Goal: Task Accomplishment & Management: Use online tool/utility

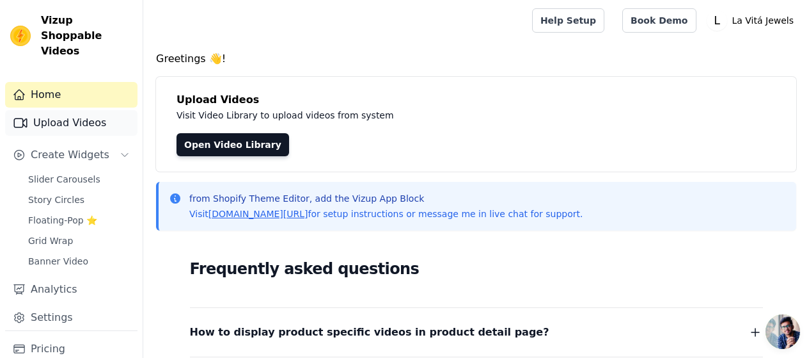
click at [72, 110] on link "Upload Videos" at bounding box center [71, 123] width 132 height 26
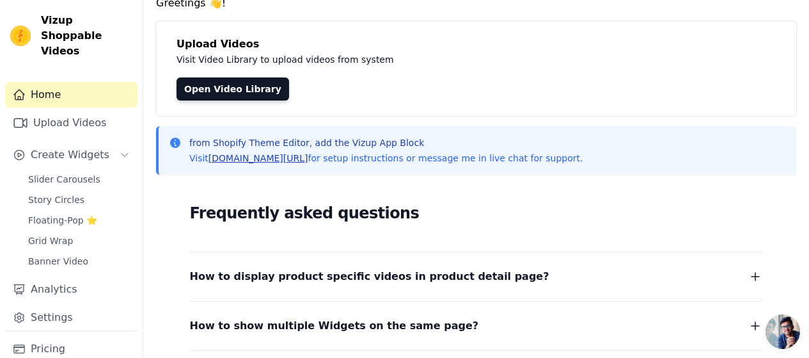
scroll to position [189, 0]
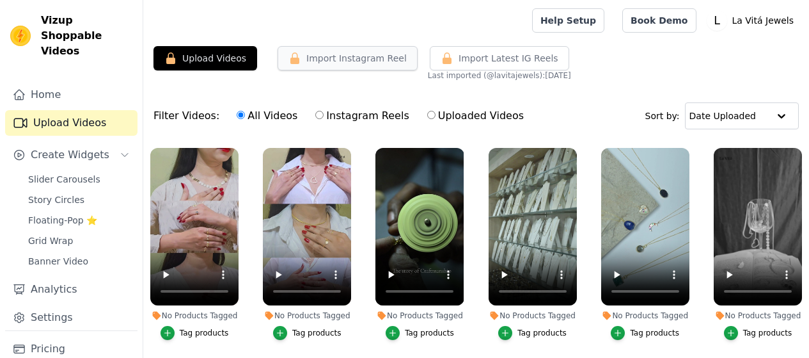
click at [360, 61] on button "Import Instagram Reel" at bounding box center [348, 58] width 140 height 24
click at [355, 60] on button "Import Instagram Reel" at bounding box center [348, 58] width 140 height 24
click at [315, 116] on input "Instagram Reels" at bounding box center [319, 115] width 8 height 8
radio input "true"
click at [237, 116] on input "All Videos" at bounding box center [241, 115] width 8 height 8
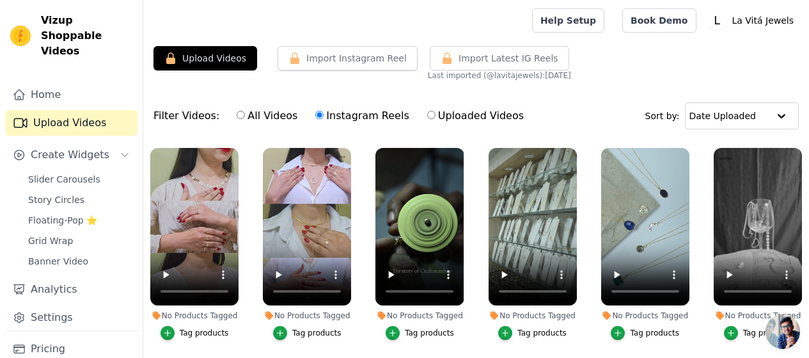
radio input "true"
click at [305, 61] on button "Import Instagram Reel" at bounding box center [348, 58] width 140 height 24
click at [61, 336] on link "Pricing" at bounding box center [71, 349] width 132 height 26
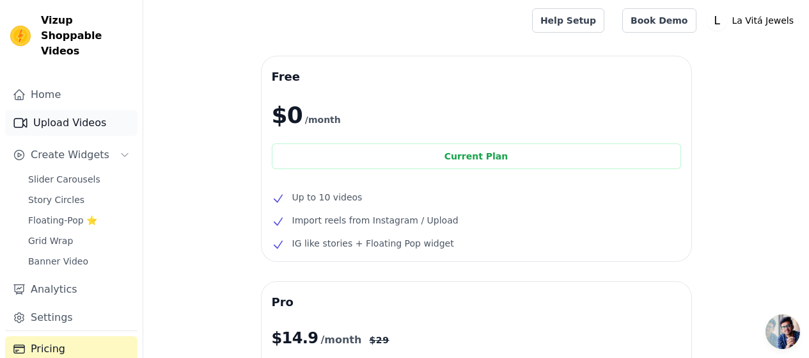
click at [60, 110] on link "Upload Videos" at bounding box center [71, 123] width 132 height 26
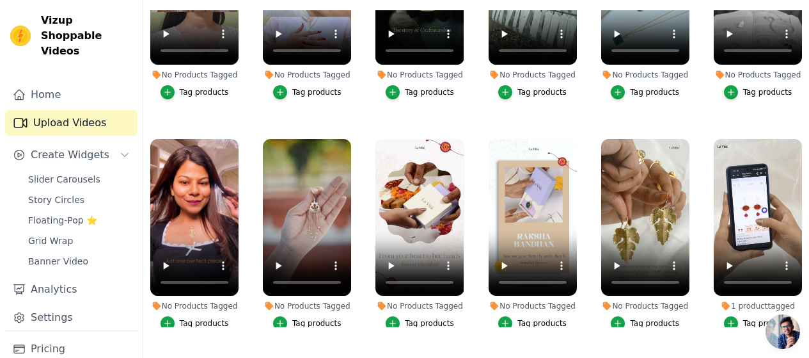
scroll to position [99, 0]
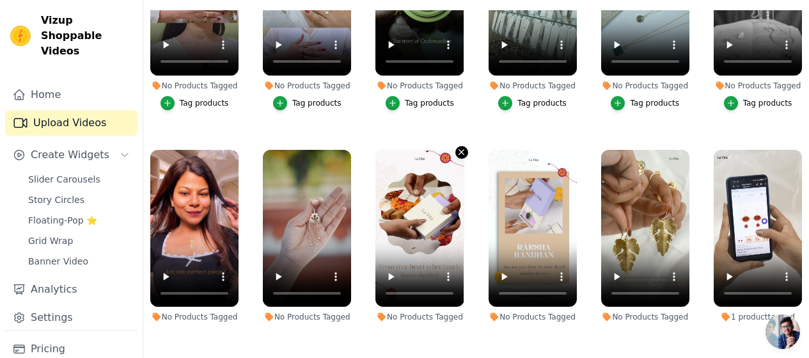
click at [457, 147] on icon "button" at bounding box center [462, 152] width 10 height 10
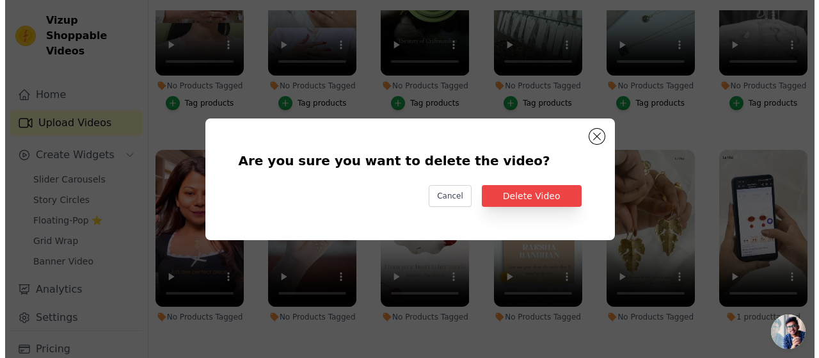
scroll to position [0, 0]
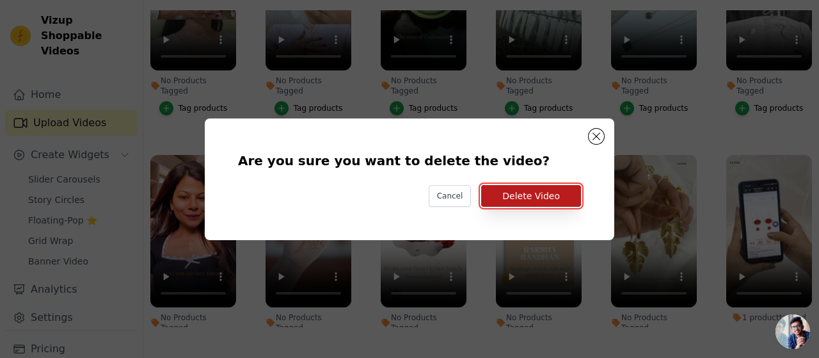
click at [555, 191] on button "Delete Video" at bounding box center [531, 196] width 100 height 22
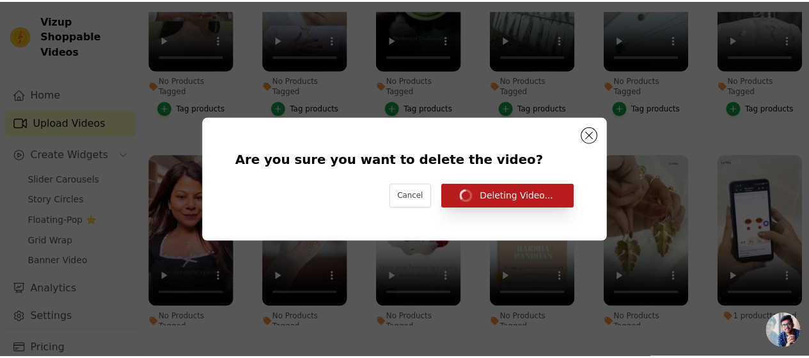
scroll to position [131, 0]
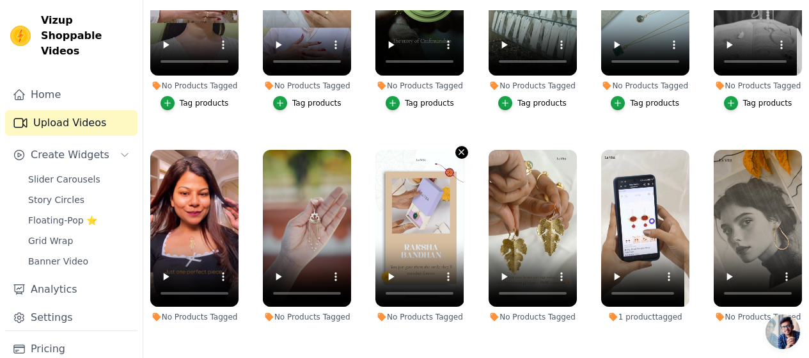
click at [457, 146] on button "No Products Tagged Tag products" at bounding box center [462, 152] width 13 height 13
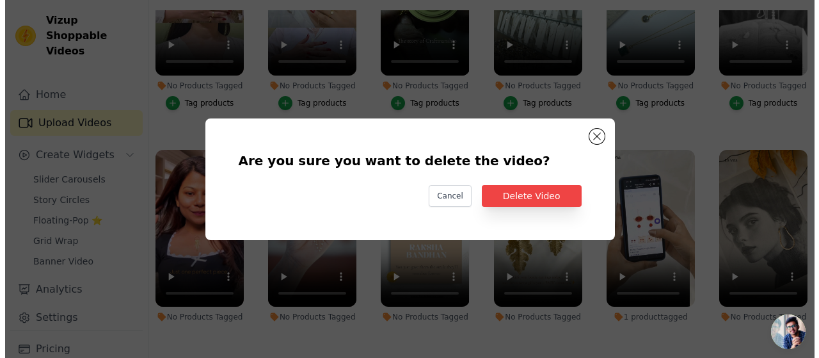
scroll to position [0, 0]
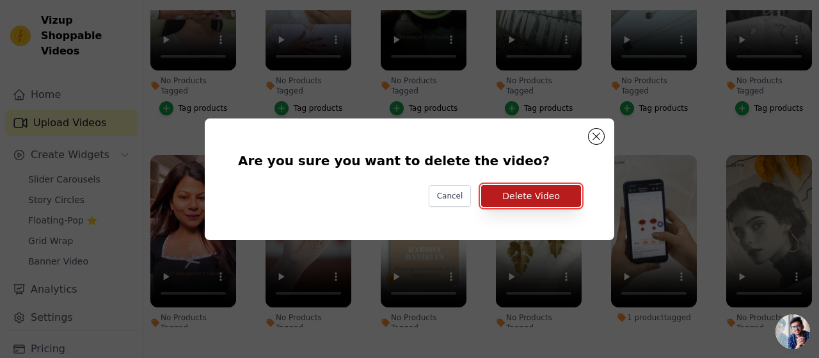
click at [550, 189] on button "Delete Video" at bounding box center [531, 196] width 100 height 22
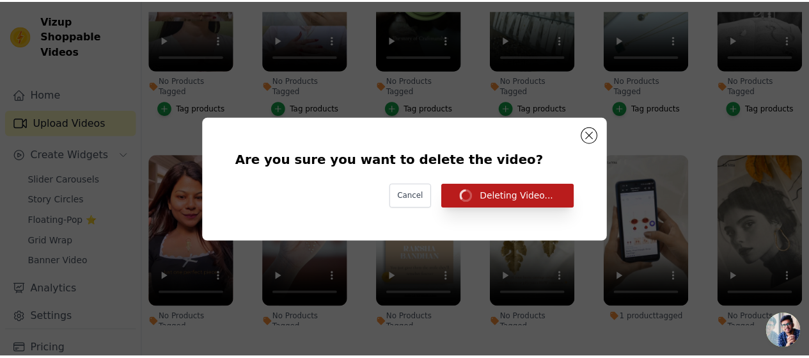
scroll to position [131, 0]
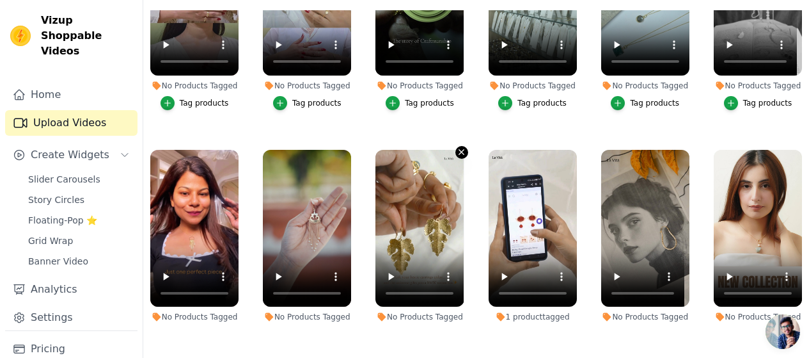
click at [457, 147] on icon "button" at bounding box center [462, 152] width 10 height 10
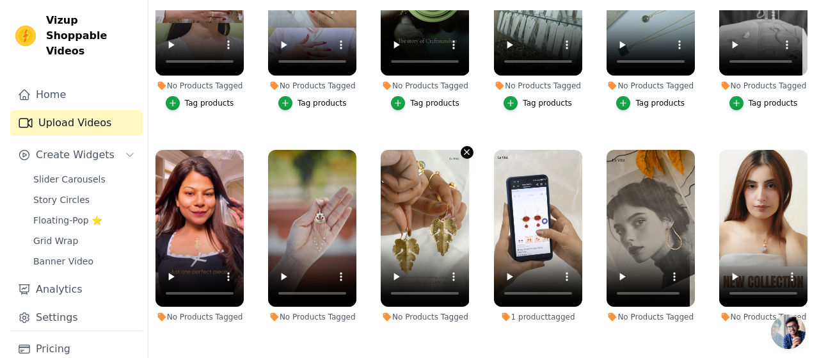
scroll to position [0, 0]
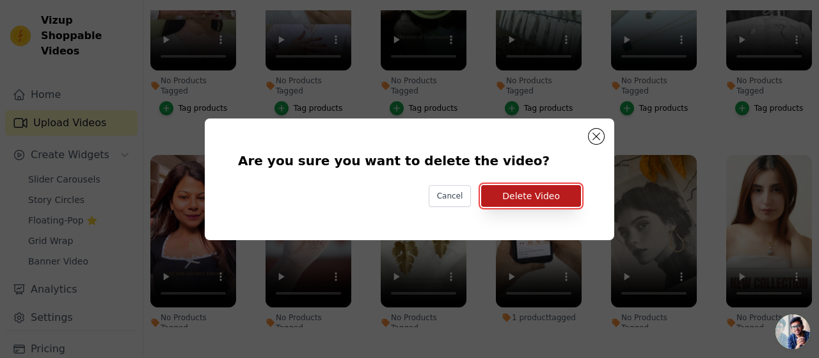
click at [533, 195] on button "Delete Video" at bounding box center [531, 196] width 100 height 22
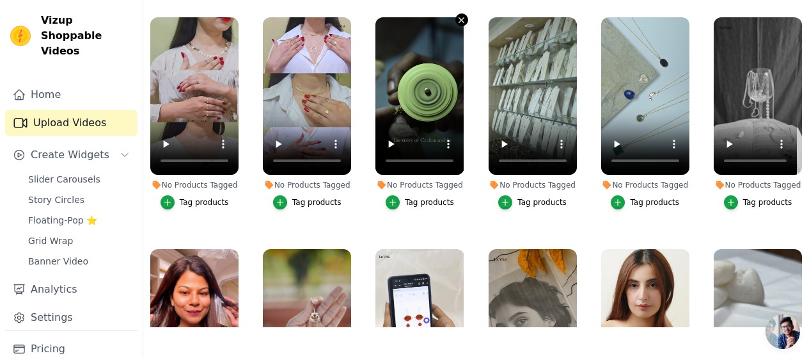
click at [457, 19] on icon "button" at bounding box center [462, 20] width 10 height 10
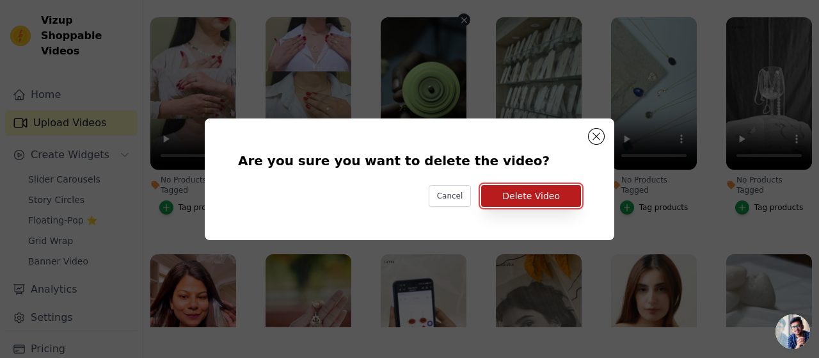
click at [514, 198] on button "Delete Video" at bounding box center [531, 196] width 100 height 22
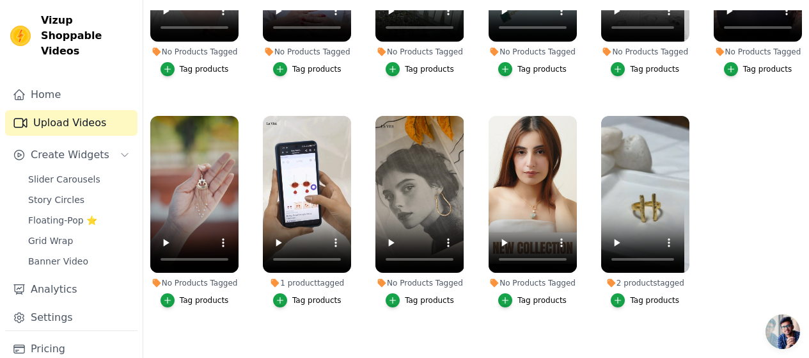
scroll to position [134, 0]
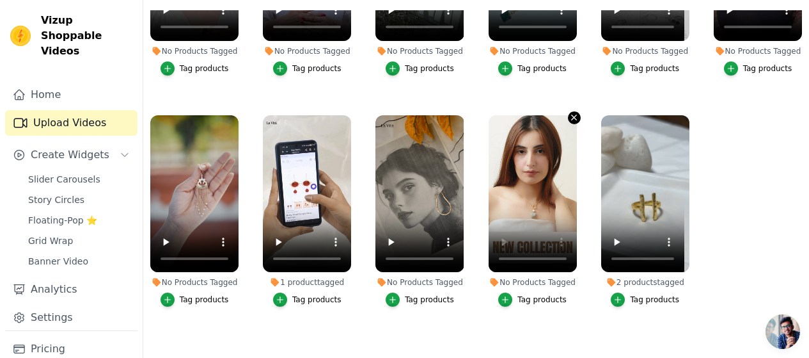
click at [569, 113] on icon "button" at bounding box center [574, 118] width 10 height 10
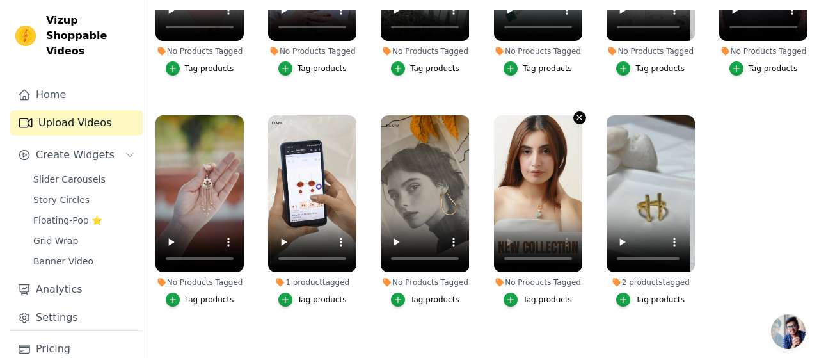
scroll to position [0, 0]
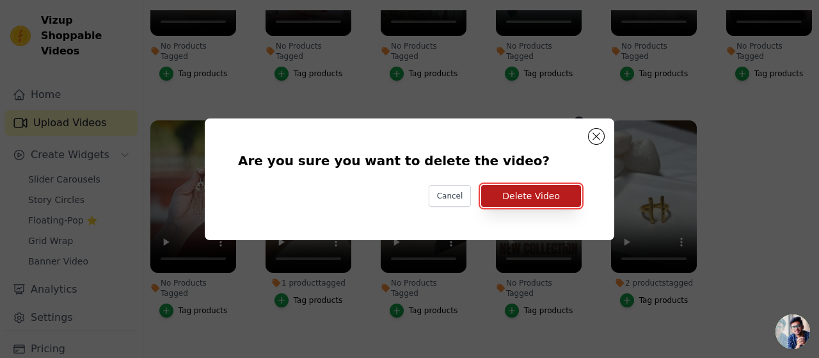
click at [545, 191] on button "Delete Video" at bounding box center [531, 196] width 100 height 22
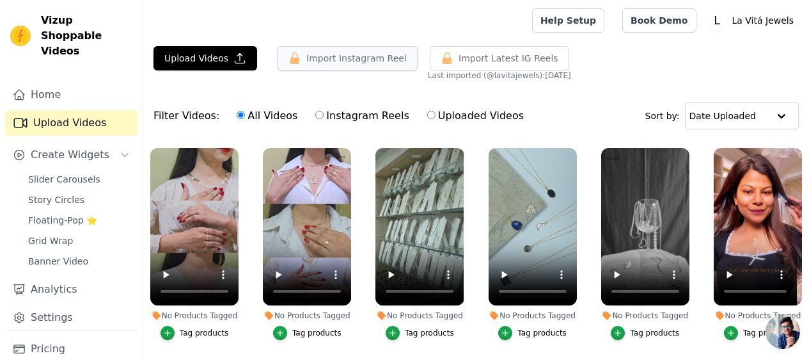
click at [347, 58] on button "Import Instagram Reel" at bounding box center [348, 58] width 140 height 24
click at [207, 56] on button "Upload Videos" at bounding box center [206, 58] width 104 height 24
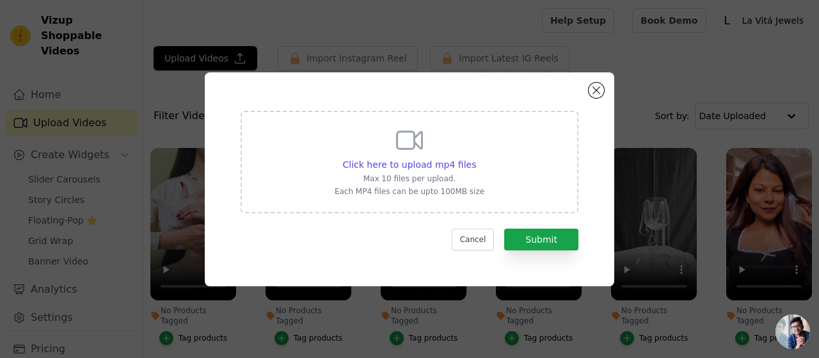
click at [449, 176] on p "Max 10 files per upload." at bounding box center [410, 178] width 150 height 10
click at [475, 158] on input "Click here to upload mp4 files Max 10 files per upload. Each MP4 files can be u…" at bounding box center [475, 157] width 1 height 1
click at [598, 88] on button "Close modal" at bounding box center [596, 90] width 15 height 15
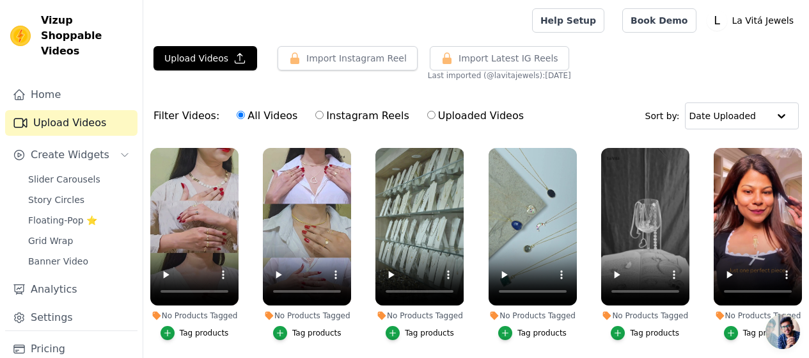
click at [332, 120] on label "Instagram Reels" at bounding box center [362, 115] width 95 height 17
click at [324, 119] on input "Instagram Reels" at bounding box center [319, 115] width 8 height 8
radio input "true"
click at [438, 116] on label "Uploaded Videos" at bounding box center [476, 115] width 98 height 17
click at [436, 116] on input "Uploaded Videos" at bounding box center [431, 115] width 8 height 8
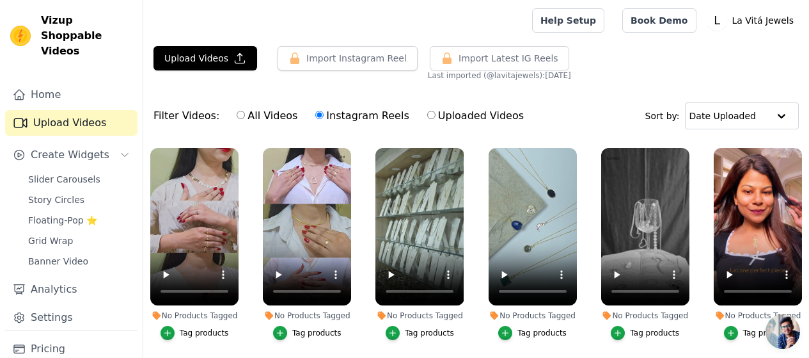
radio input "true"
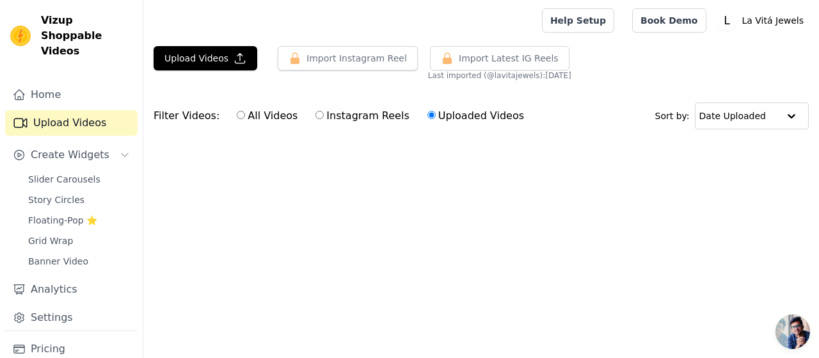
click at [237, 115] on input "All Videos" at bounding box center [241, 115] width 8 height 8
radio input "true"
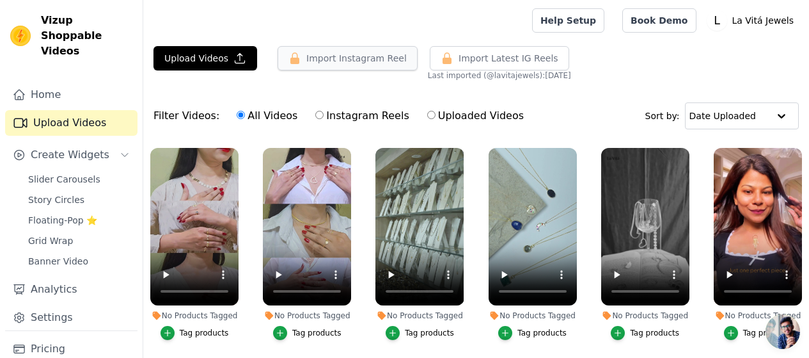
click at [340, 55] on button "Import Instagram Reel" at bounding box center [348, 58] width 140 height 24
click at [347, 55] on button "Import Instagram Reel" at bounding box center [348, 58] width 140 height 24
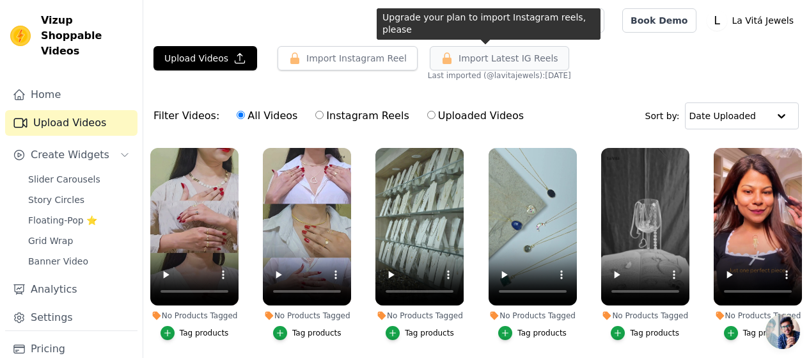
click at [459, 64] on span "Import Latest IG Reels" at bounding box center [509, 58] width 100 height 13
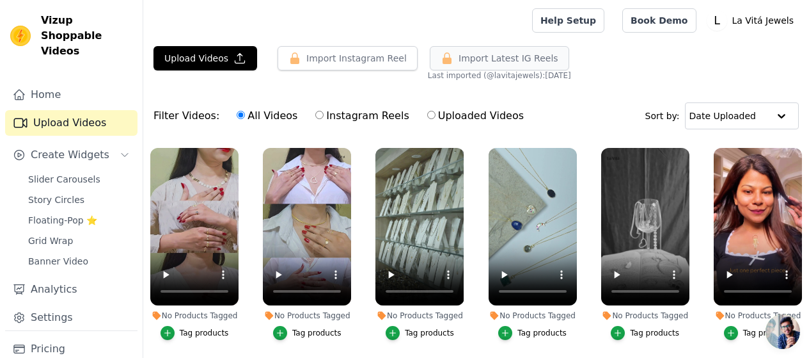
click at [459, 63] on span "Import Latest IG Reels" at bounding box center [509, 58] width 100 height 13
click at [344, 63] on button "Import Instagram Reel" at bounding box center [348, 58] width 140 height 24
click at [468, 59] on span "Import Latest IG Reels" at bounding box center [509, 58] width 100 height 13
click at [475, 57] on span "Import Latest IG Reels" at bounding box center [509, 58] width 100 height 13
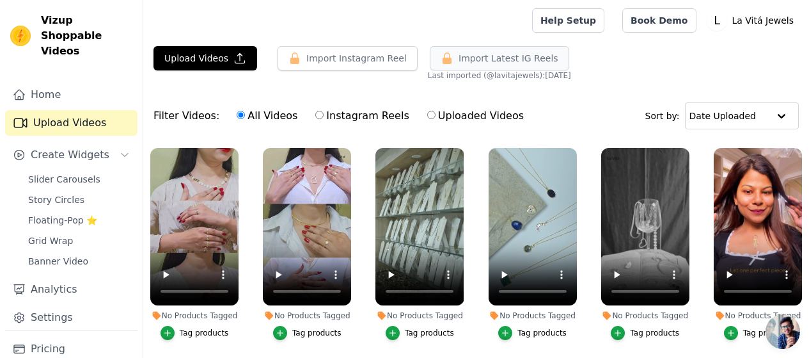
click at [475, 57] on span "Import Latest IG Reels" at bounding box center [509, 58] width 100 height 13
click at [765, 113] on input "text" at bounding box center [729, 116] width 79 height 26
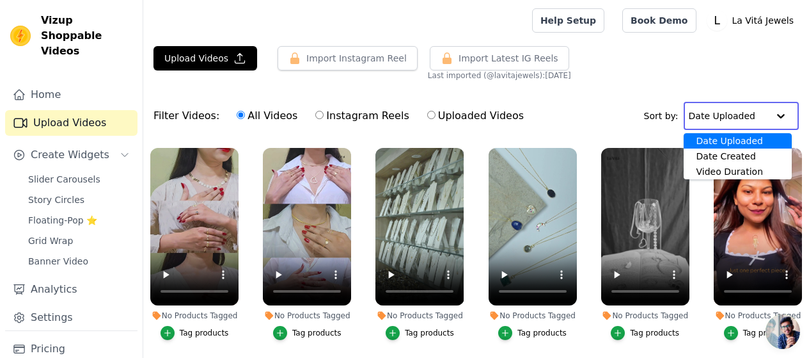
click at [616, 99] on div "Filter Videos: All Videos Instagram Reels Uploaded Videos Sort by: Date Uploade…" at bounding box center [476, 116] width 666 height 50
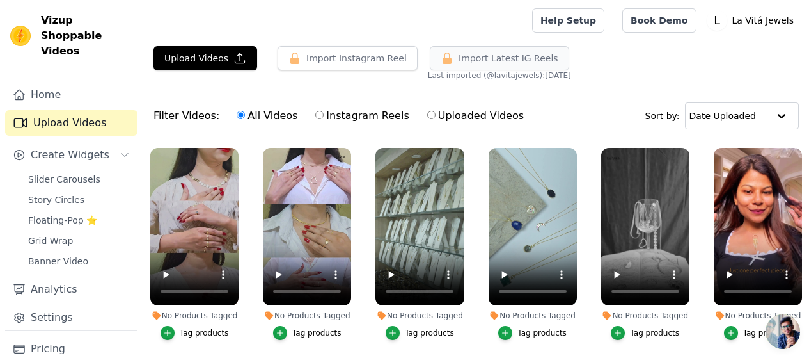
click at [463, 60] on span "Import Latest IG Reels" at bounding box center [509, 58] width 100 height 13
click at [54, 305] on link "Settings" at bounding box center [71, 318] width 132 height 26
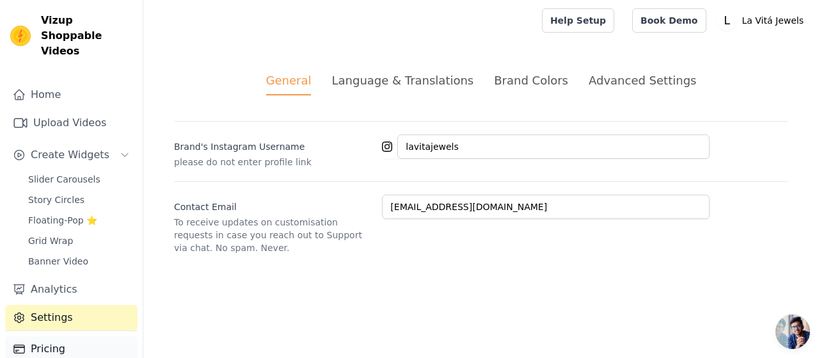
click at [63, 337] on link "Pricing" at bounding box center [71, 349] width 132 height 26
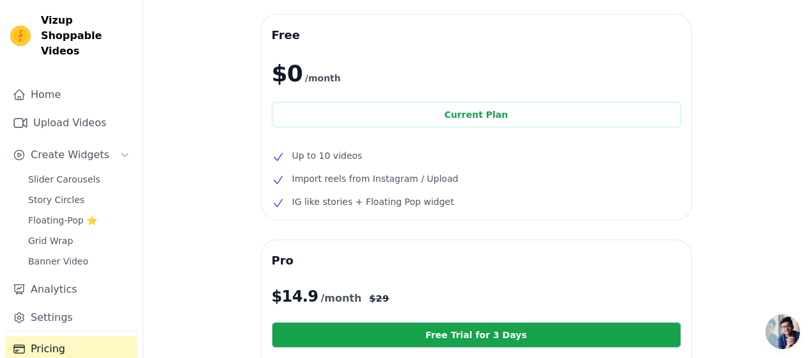
scroll to position [64, 0]
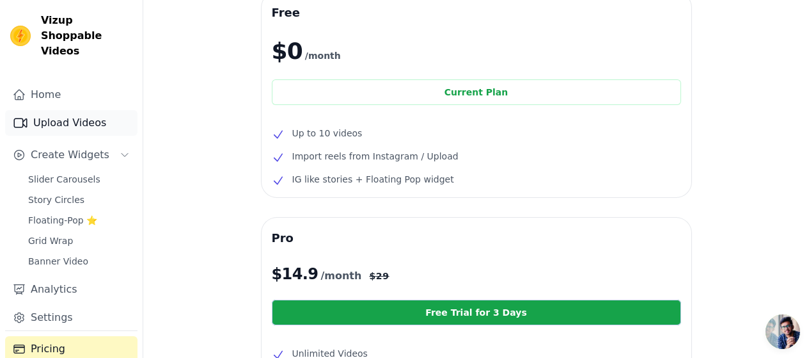
click at [58, 110] on link "Upload Videos" at bounding box center [71, 123] width 132 height 26
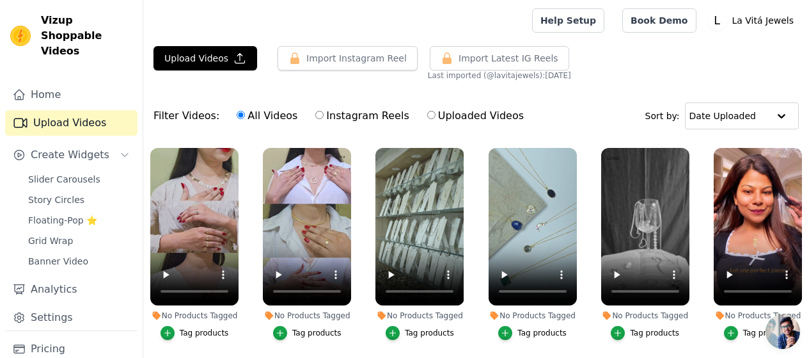
click at [315, 117] on input "Instagram Reels" at bounding box center [319, 115] width 8 height 8
radio input "true"
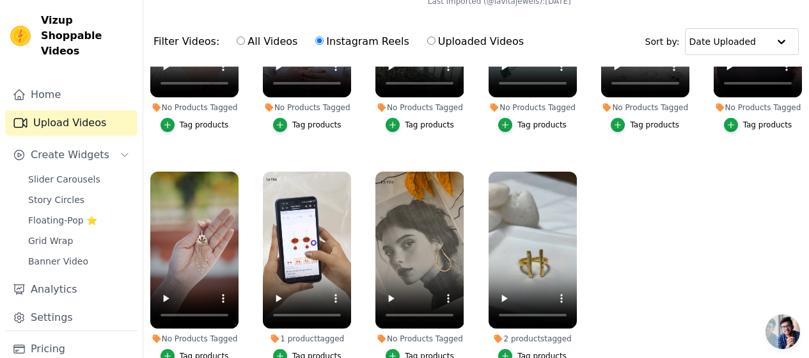
scroll to position [131, 0]
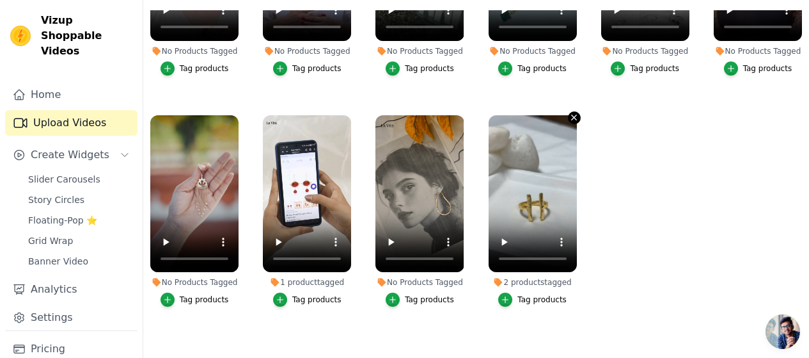
click at [571, 113] on icon "button" at bounding box center [574, 118] width 10 height 10
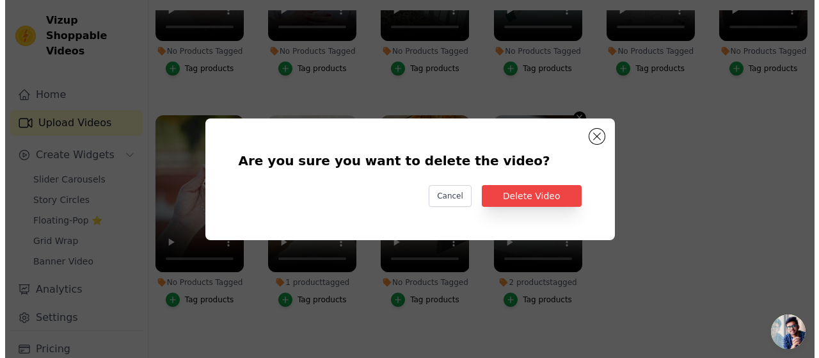
scroll to position [0, 0]
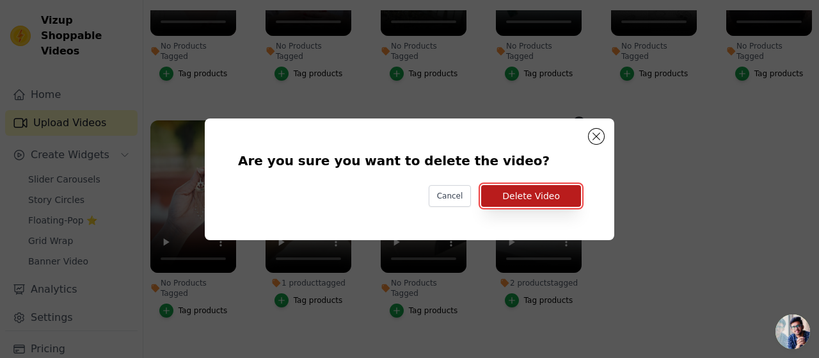
click at [551, 193] on button "Delete Video" at bounding box center [531, 196] width 100 height 22
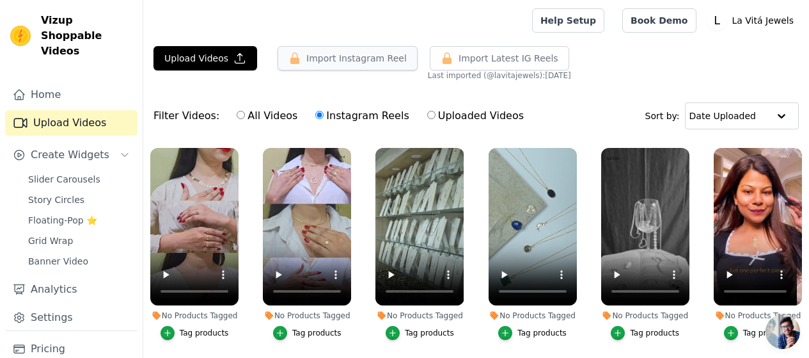
click at [322, 60] on button "Import Instagram Reel" at bounding box center [348, 58] width 140 height 24
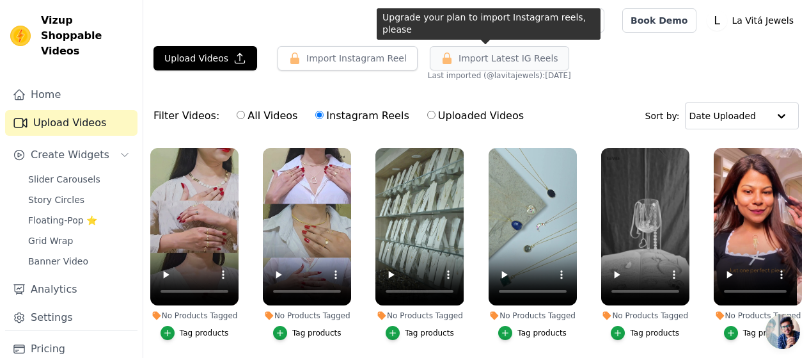
click at [459, 54] on span "Import Latest IG Reels" at bounding box center [509, 58] width 100 height 13
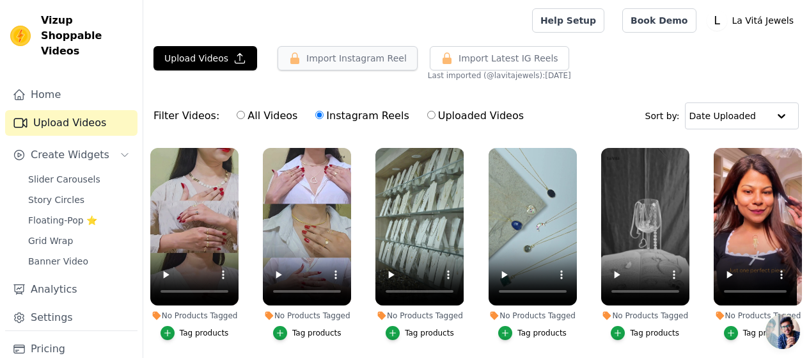
click at [361, 65] on button "Import Instagram Reel" at bounding box center [348, 58] width 140 height 24
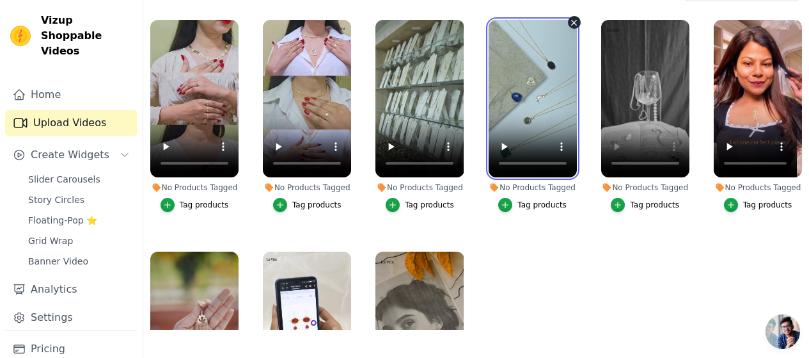
click at [536, 72] on video at bounding box center [533, 98] width 88 height 157
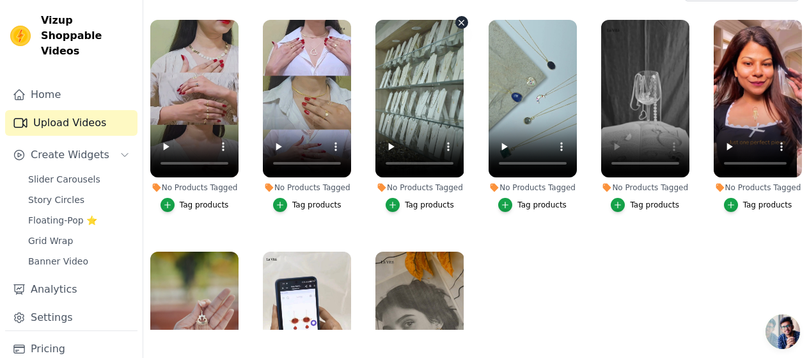
click at [457, 23] on icon "button" at bounding box center [462, 23] width 10 height 10
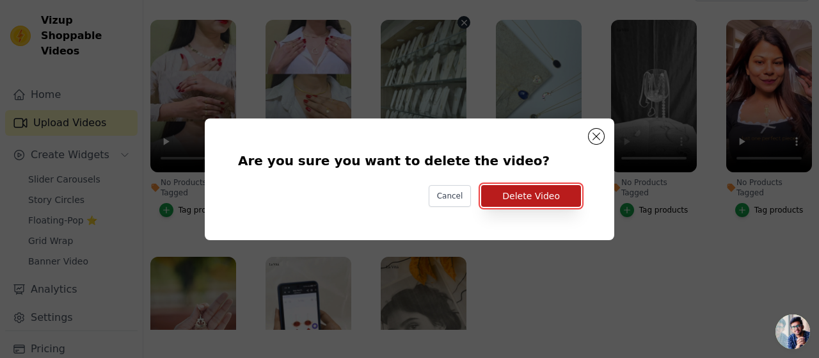
click at [512, 196] on button "Delete Video" at bounding box center [531, 196] width 100 height 22
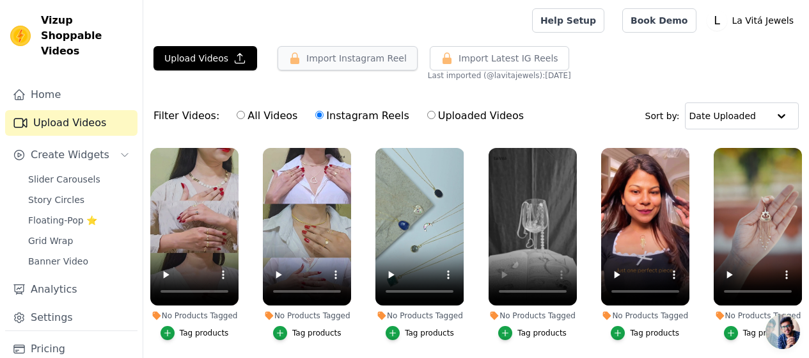
click at [345, 60] on button "Import Instagram Reel" at bounding box center [348, 58] width 140 height 24
click at [331, 58] on button "Import Instagram Reel" at bounding box center [348, 58] width 140 height 24
click at [362, 110] on label "Instagram Reels" at bounding box center [362, 115] width 95 height 17
click at [324, 111] on input "Instagram Reels" at bounding box center [319, 115] width 8 height 8
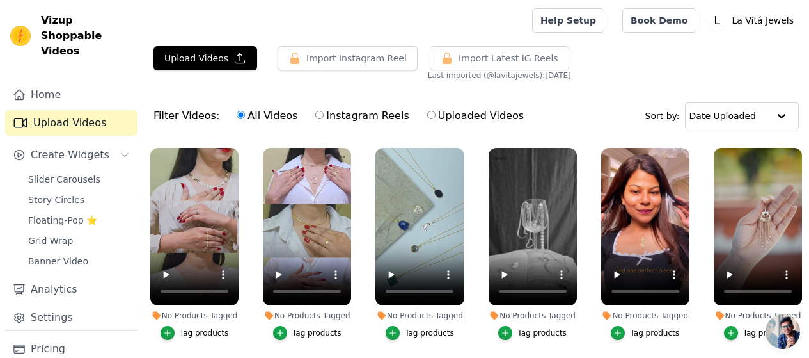
radio input "true"
click at [466, 114] on label "Uploaded Videos" at bounding box center [476, 115] width 98 height 17
click at [436, 114] on input "Uploaded Videos" at bounding box center [431, 115] width 8 height 8
radio input "true"
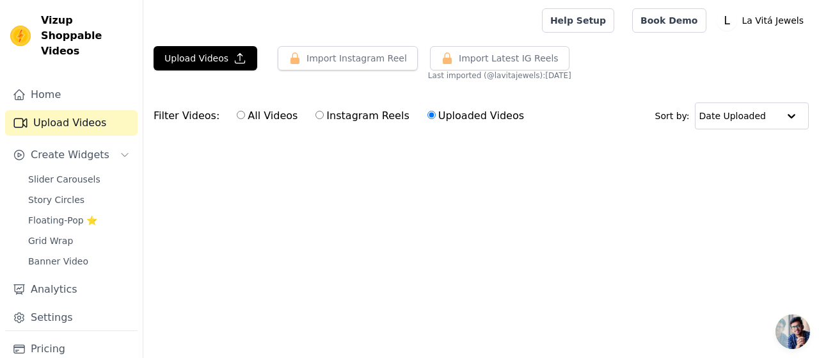
click at [464, 41] on main "Upload Videos Import Instagram Reel Import Latest Instagram Reels Import Latest…" at bounding box center [481, 116] width 676 height 151
click at [464, 57] on span "Import Latest IG Reels" at bounding box center [509, 58] width 100 height 13
click at [795, 323] on span "Open chat" at bounding box center [792, 331] width 35 height 35
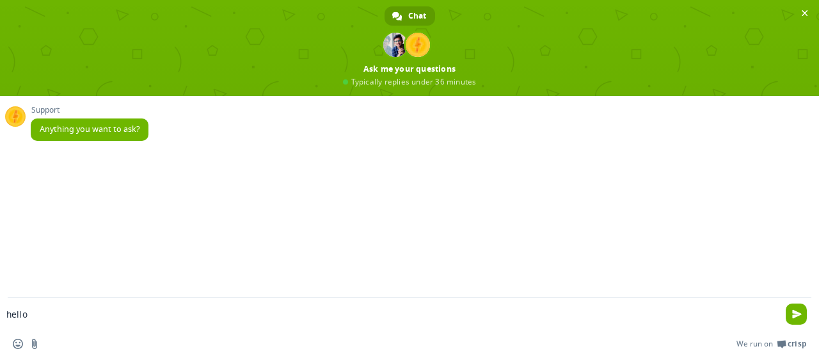
type textarea "hello"
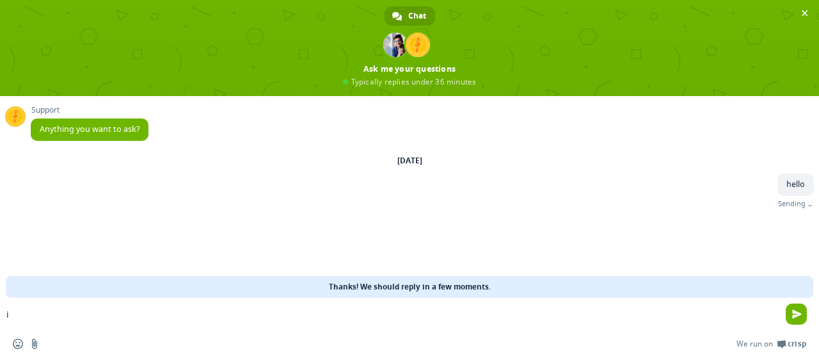
type textarea "i"
click at [43, 312] on textarea "can i ulpoad more videos" at bounding box center [388, 314] width 765 height 12
type textarea "can i upload more videos"
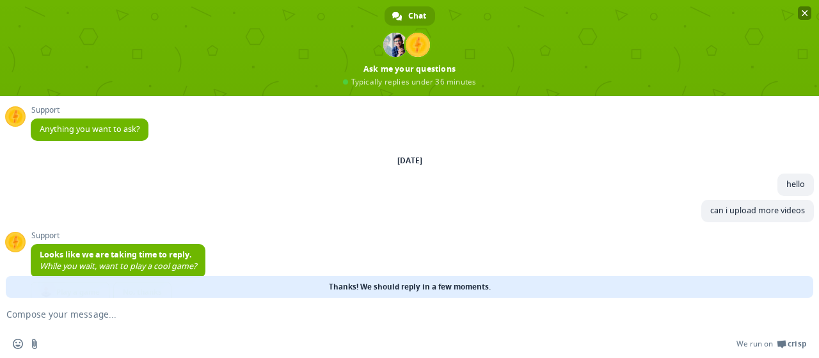
scroll to position [44, 0]
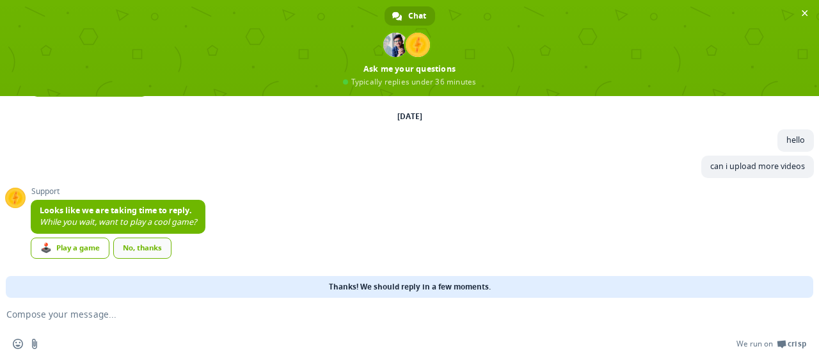
click at [122, 244] on div "No, thanks" at bounding box center [142, 247] width 58 height 21
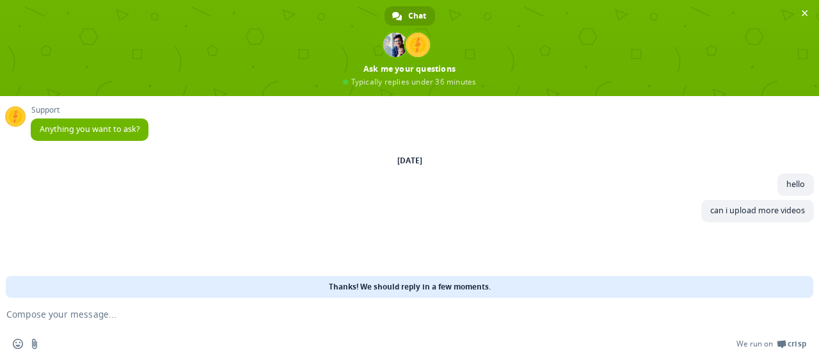
scroll to position [0, 0]
click at [800, 10] on span "Close chat" at bounding box center [804, 12] width 13 height 13
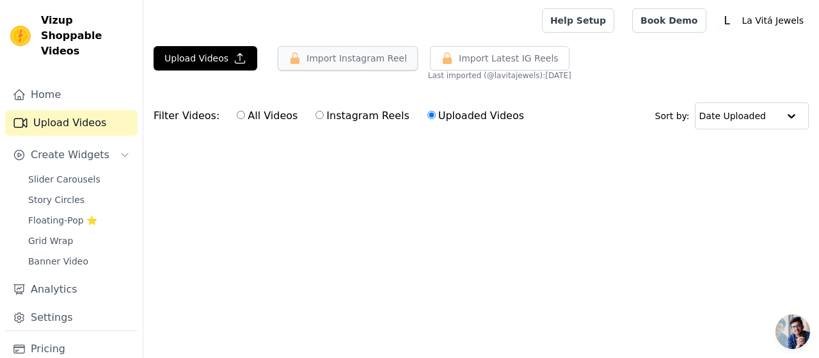
click at [353, 55] on button "Import Instagram Reel" at bounding box center [348, 58] width 140 height 24
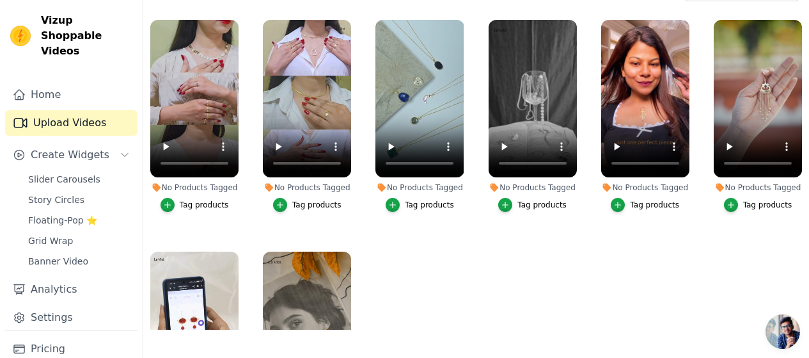
scroll to position [131, 0]
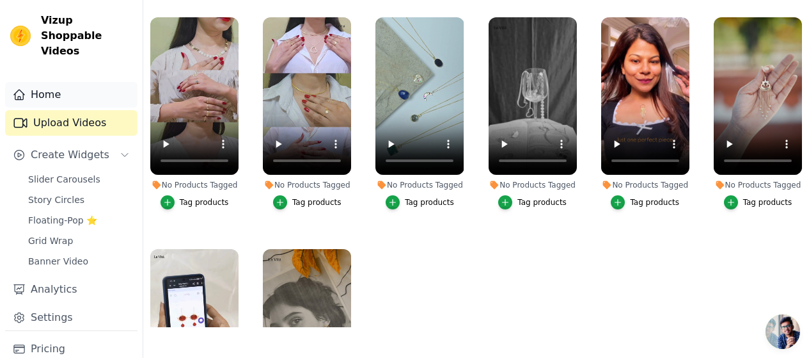
click at [54, 82] on link "Home" at bounding box center [71, 95] width 132 height 26
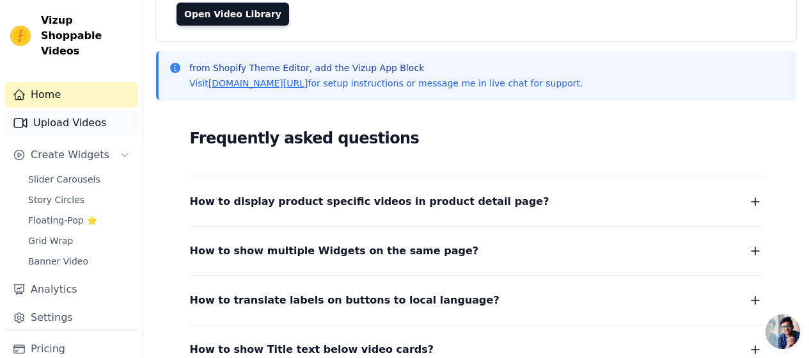
click at [50, 110] on link "Upload Videos" at bounding box center [71, 123] width 132 height 26
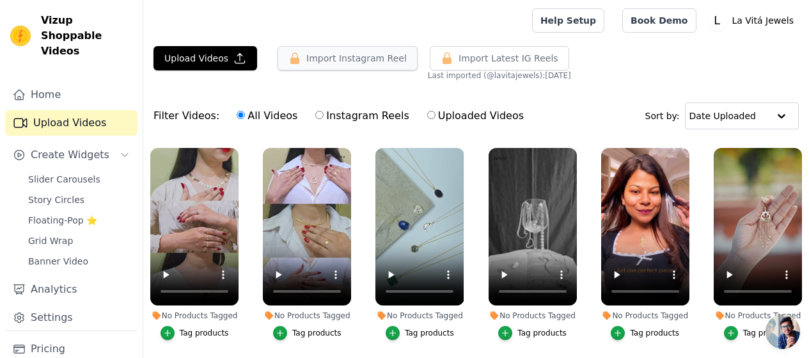
click at [351, 62] on button "Import Instagram Reel" at bounding box center [348, 58] width 140 height 24
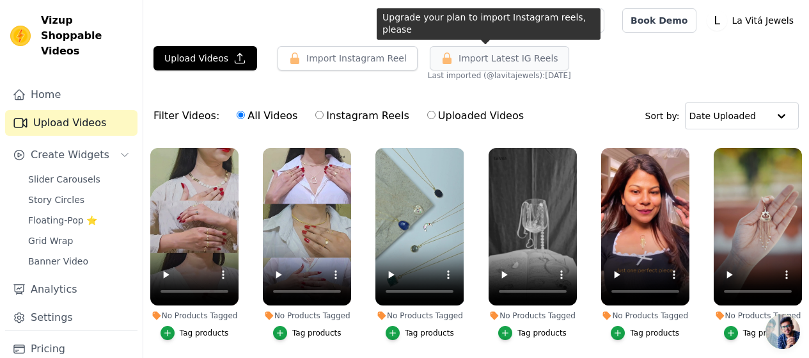
click at [443, 58] on icon "button" at bounding box center [447, 58] width 9 height 12
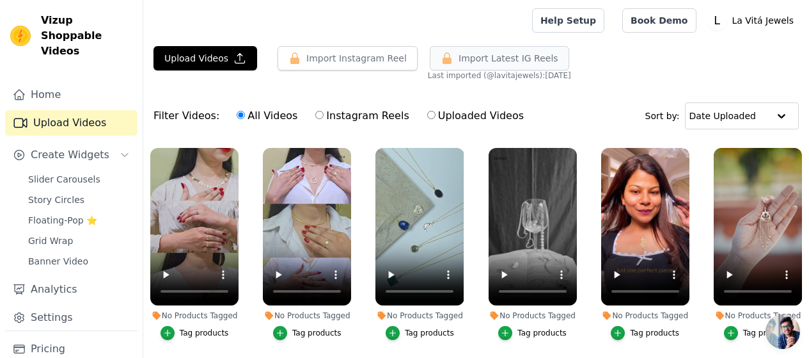
click at [443, 58] on icon "button" at bounding box center [447, 58] width 9 height 12
click at [191, 59] on button "Upload Videos" at bounding box center [206, 58] width 104 height 24
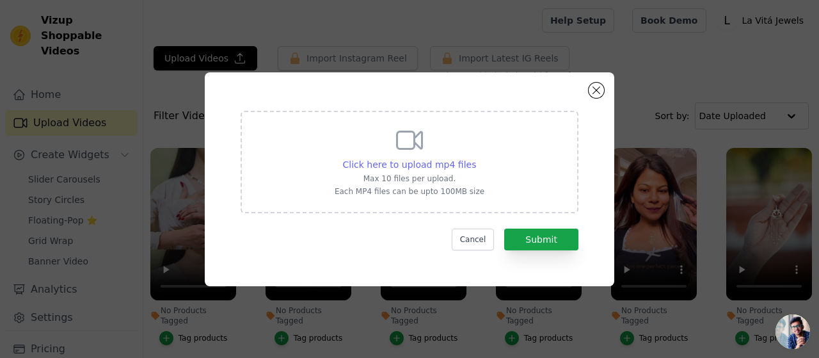
click at [451, 163] on span "Click here to upload mp4 files" at bounding box center [410, 164] width 134 height 10
click at [475, 158] on input "Click here to upload mp4 files Max 10 files per upload. Each MP4 files can be u…" at bounding box center [475, 157] width 1 height 1
click at [588, 84] on div "Click here to upload mp4 files Max 10 files per upload. Each MP4 files can be u…" at bounding box center [409, 179] width 409 height 214
click at [593, 94] on button "Close modal" at bounding box center [596, 90] width 15 height 15
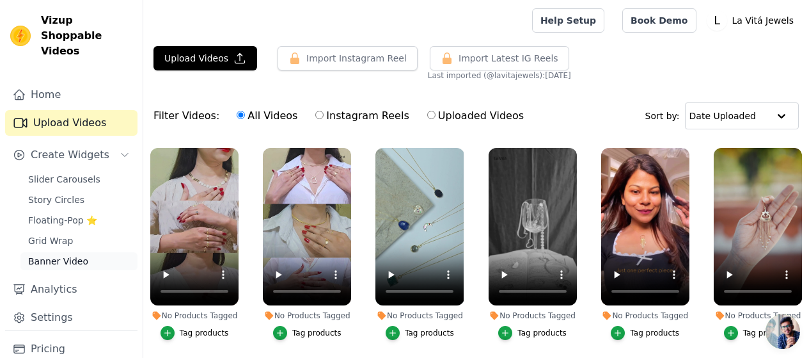
click at [61, 255] on span "Banner Video" at bounding box center [58, 261] width 60 height 13
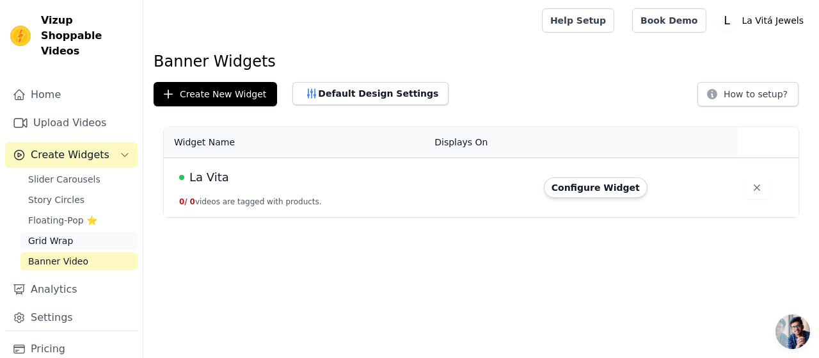
click at [67, 234] on span "Grid Wrap" at bounding box center [50, 240] width 45 height 13
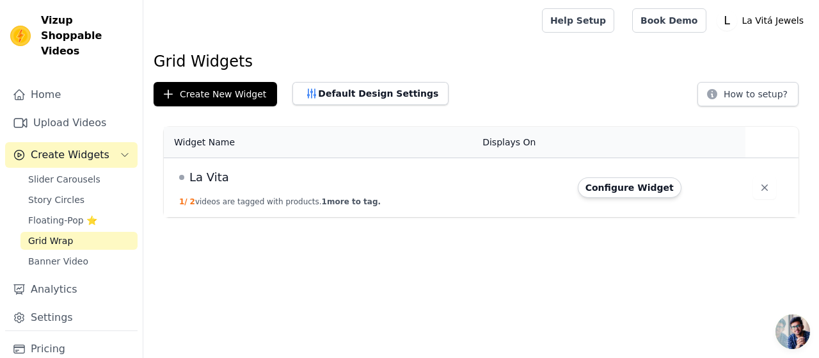
click at [71, 147] on span "Create Widgets" at bounding box center [70, 154] width 79 height 15
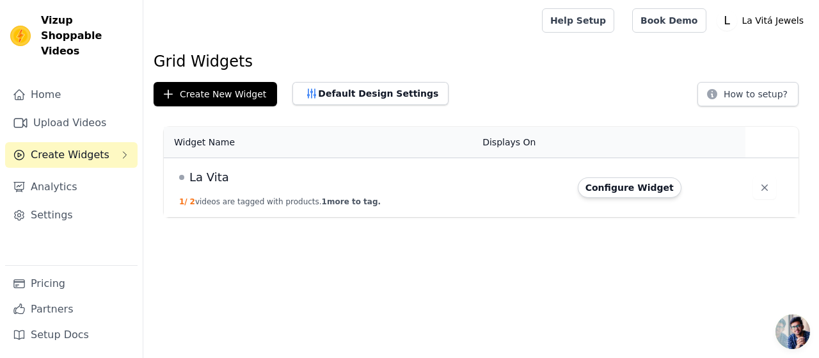
click at [71, 147] on span "Create Widgets" at bounding box center [70, 154] width 79 height 15
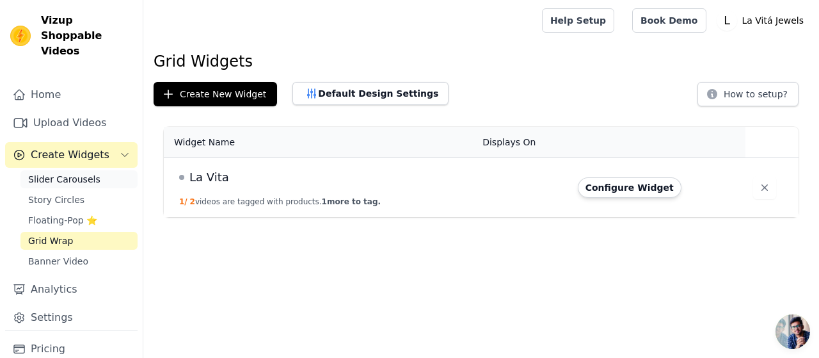
click at [65, 173] on span "Slider Carousels" at bounding box center [64, 179] width 72 height 13
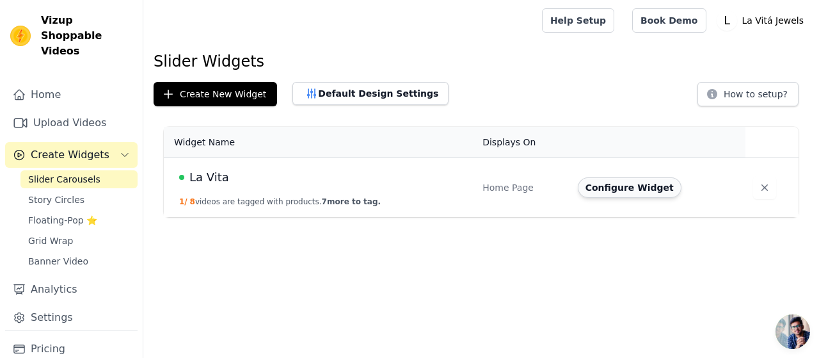
click at [612, 187] on button "Configure Widget" at bounding box center [630, 187] width 104 height 20
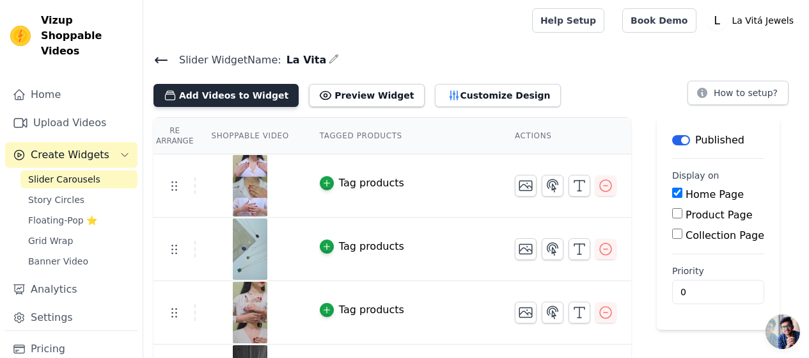
click at [251, 98] on button "Add Videos to Widget" at bounding box center [226, 95] width 145 height 23
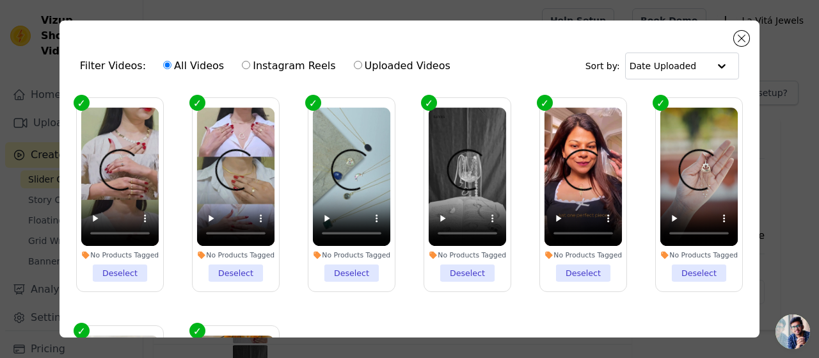
click at [257, 68] on label "Instagram Reels" at bounding box center [288, 66] width 95 height 17
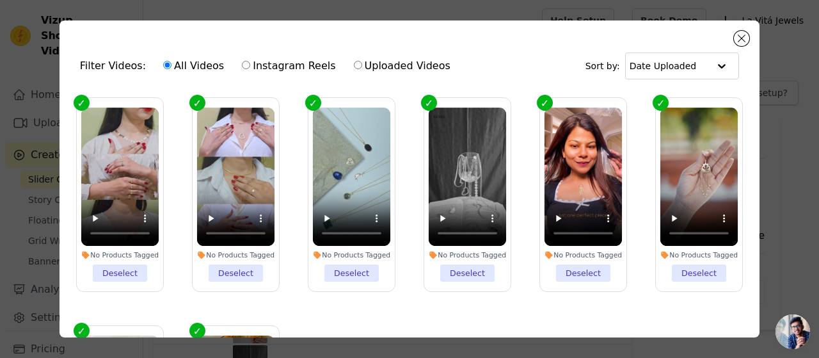
click at [250, 68] on input "Instagram Reels" at bounding box center [246, 65] width 8 height 8
radio input "true"
click at [242, 65] on input "Instagram Reels" at bounding box center [246, 65] width 8 height 8
click at [163, 66] on input "All Videos" at bounding box center [167, 65] width 8 height 8
radio input "true"
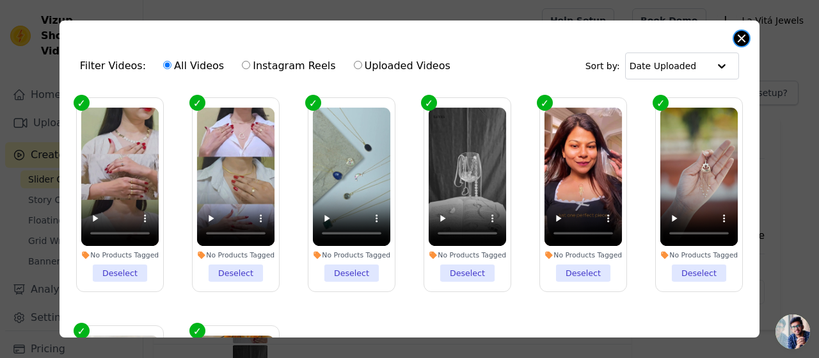
click at [741, 39] on button "Close modal" at bounding box center [741, 38] width 15 height 15
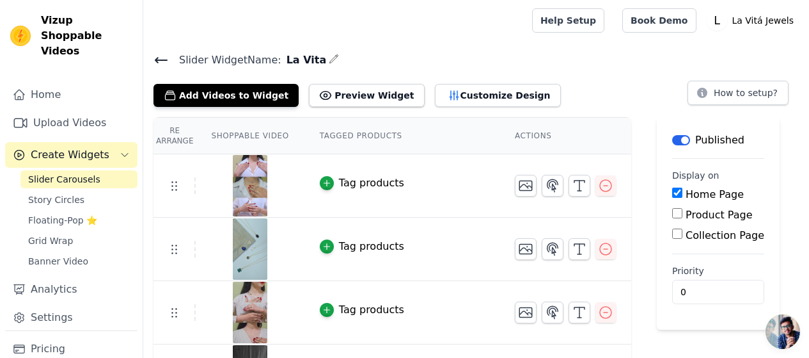
click at [159, 56] on icon at bounding box center [161, 59] width 15 height 15
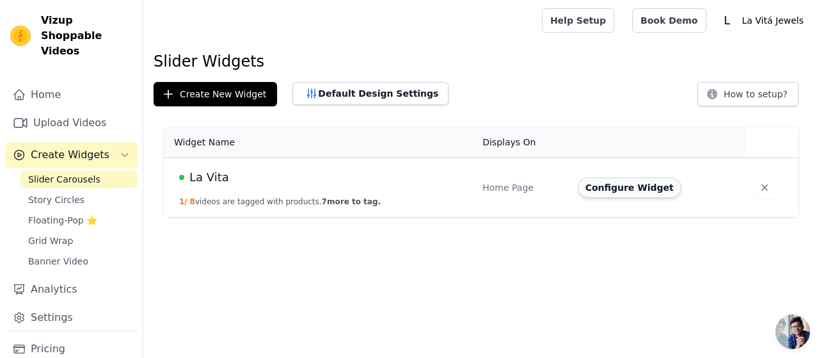
click at [622, 187] on button "Configure Widget" at bounding box center [630, 187] width 104 height 20
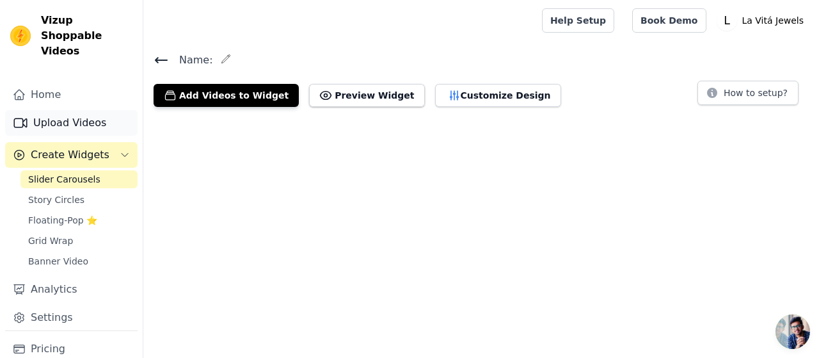
click at [84, 114] on link "Upload Videos" at bounding box center [71, 123] width 132 height 26
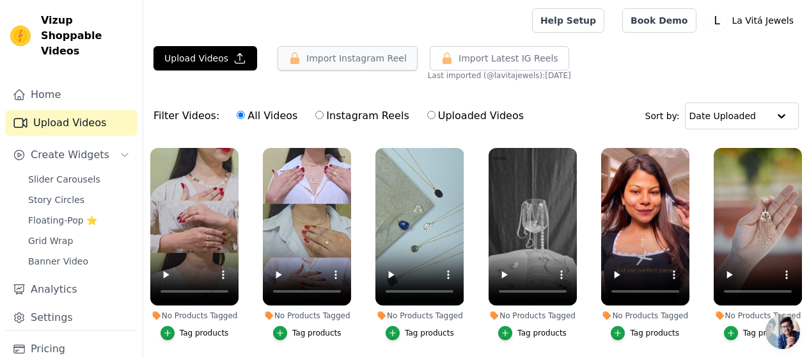
click at [311, 64] on button "Import Instagram Reel" at bounding box center [348, 58] width 140 height 24
click at [310, 63] on button "Import Instagram Reel" at bounding box center [348, 58] width 140 height 24
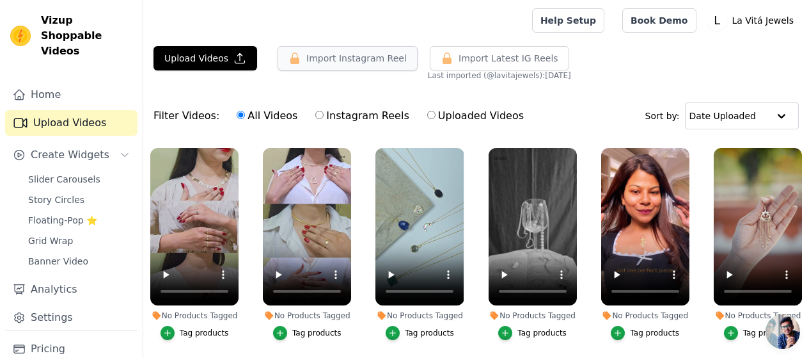
click at [310, 63] on button "Import Instagram Reel" at bounding box center [348, 58] width 140 height 24
click at [768, 336] on span "Open chat" at bounding box center [783, 331] width 35 height 35
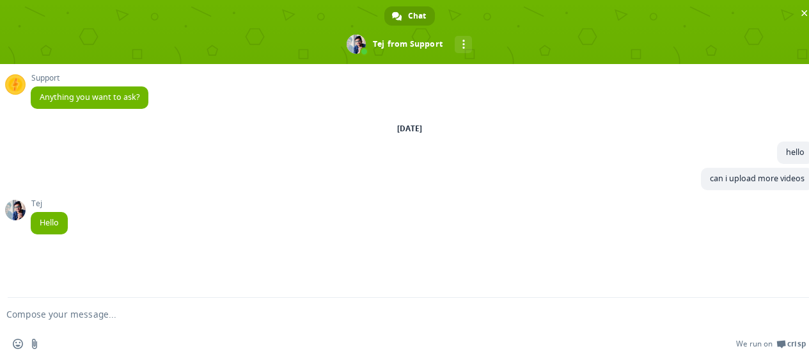
click at [95, 315] on textarea "Compose your message..." at bounding box center [388, 314] width 765 height 12
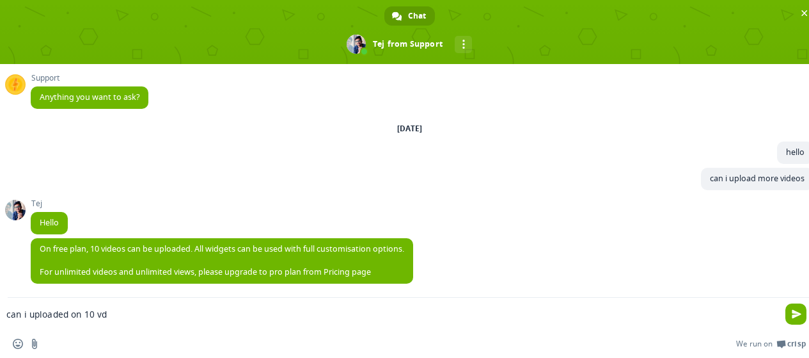
scroll to position [1, 0]
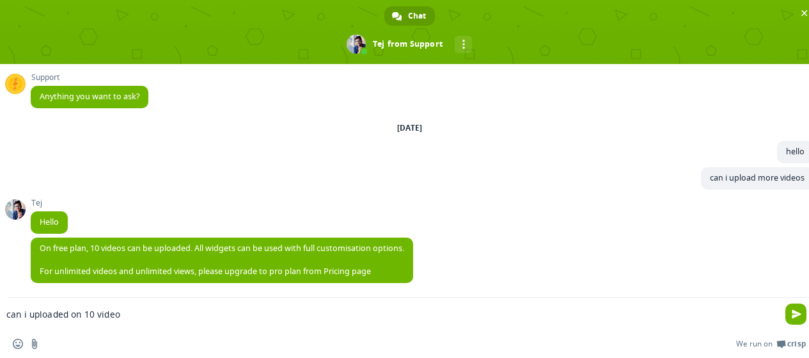
type textarea "can i uploaded on 10 video"
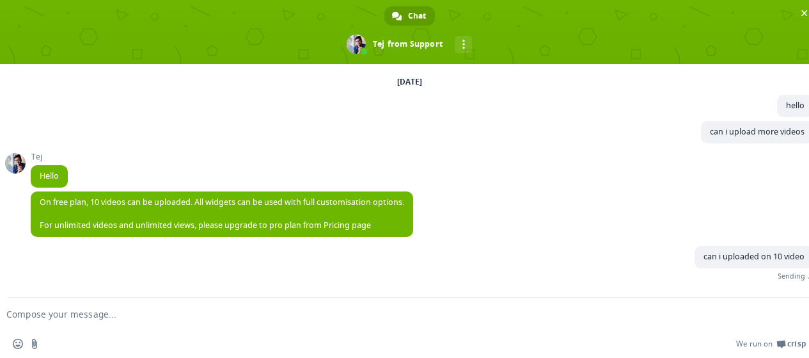
scroll to position [32, 0]
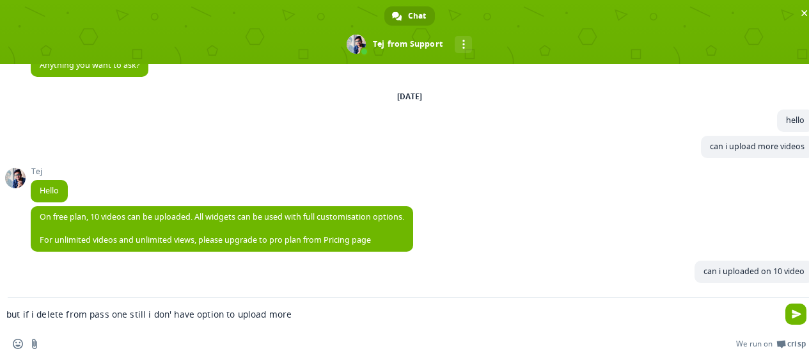
type textarea "but if i delete from pass one still i don' have option to upload more"
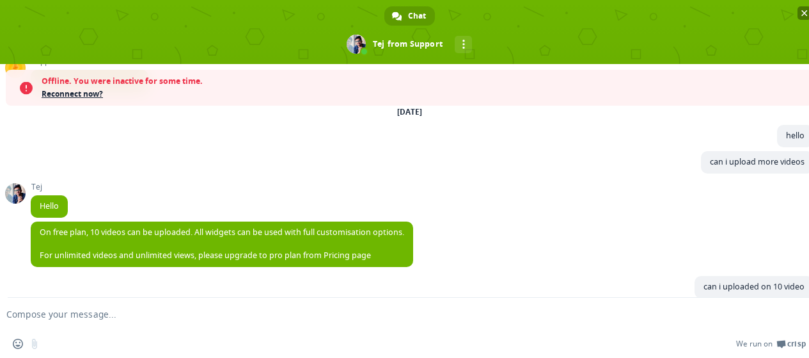
scroll to position [70, 0]
